Goal: Entertainment & Leisure: Consume media (video, audio)

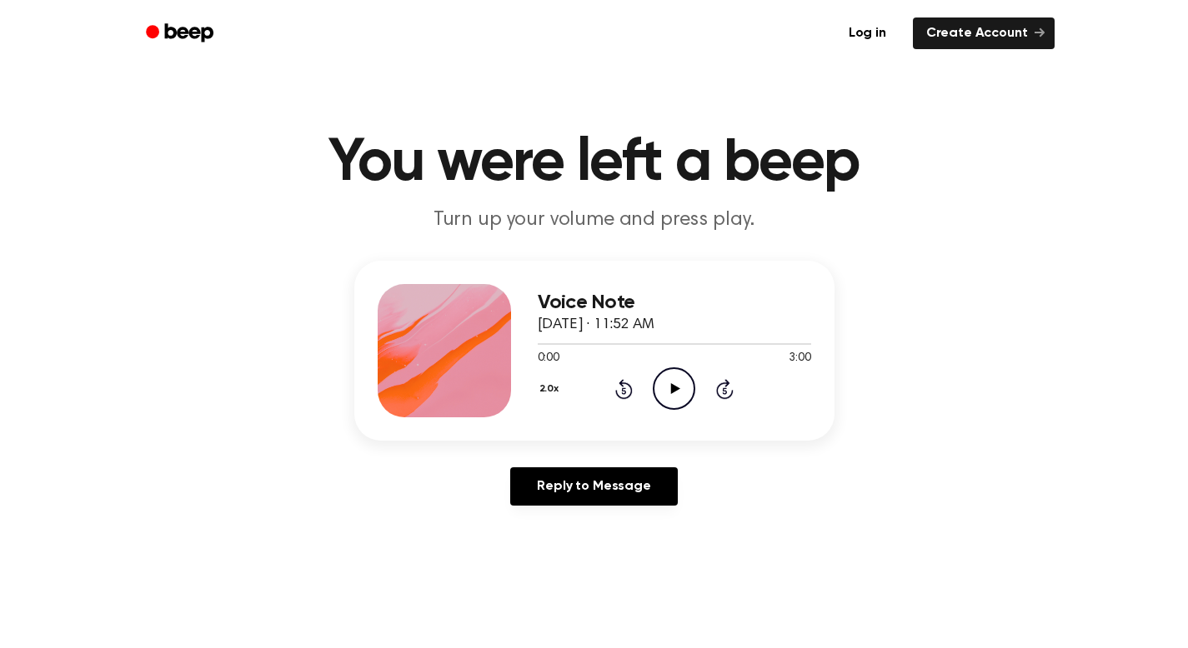
click at [673, 379] on icon "Play Audio" at bounding box center [674, 389] width 43 height 43
click at [668, 401] on icon "Play Audio" at bounding box center [674, 389] width 43 height 43
click at [668, 392] on icon "Play Audio" at bounding box center [674, 389] width 43 height 43
click at [671, 397] on icon "Play Audio" at bounding box center [674, 389] width 43 height 43
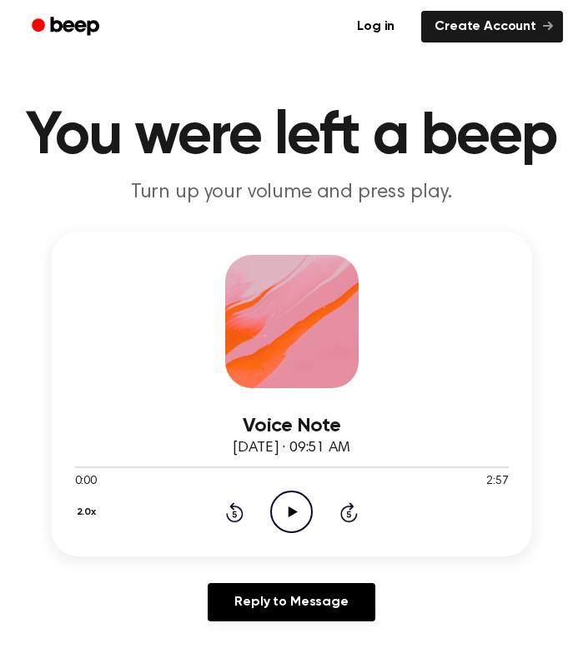
click at [298, 505] on icon "Play Audio" at bounding box center [291, 512] width 43 height 43
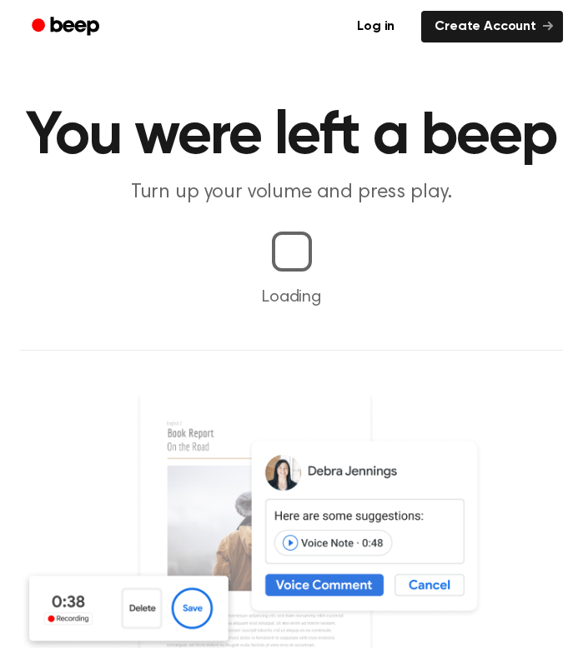
click at [296, 519] on main "You were left a beep Turn up your volume and press play. Loading Play recording…" at bounding box center [291, 534] width 583 height 1069
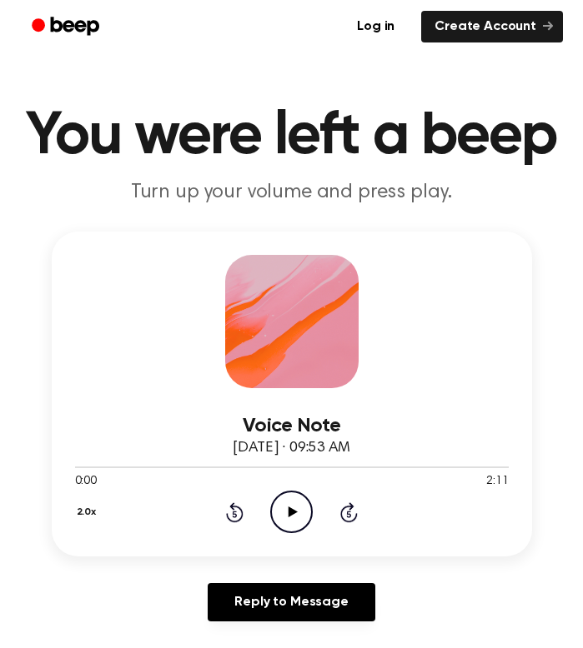
click at [294, 519] on icon "Play Audio" at bounding box center [291, 512] width 43 height 43
click at [308, 498] on icon "Play Audio" at bounding box center [291, 512] width 43 height 43
